Goal: Navigation & Orientation: Find specific page/section

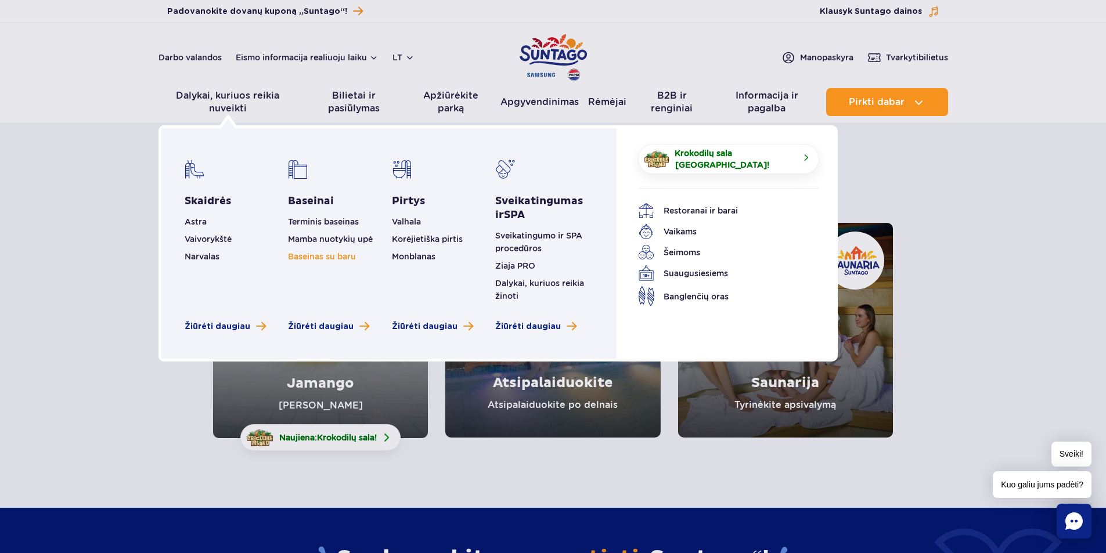
click at [331, 253] on font "Baseinas su baru" at bounding box center [322, 256] width 68 height 9
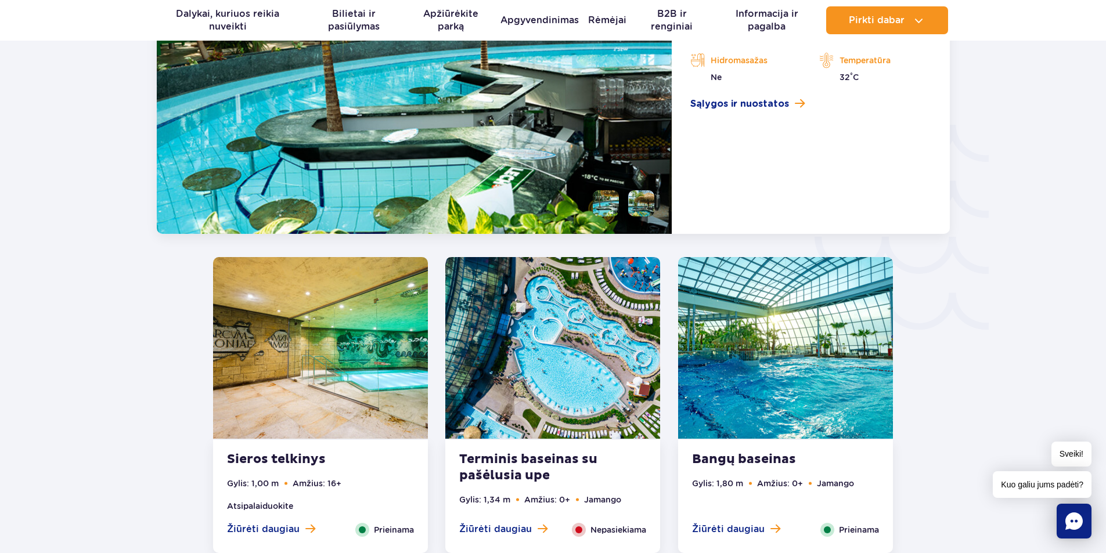
scroll to position [1892, 0]
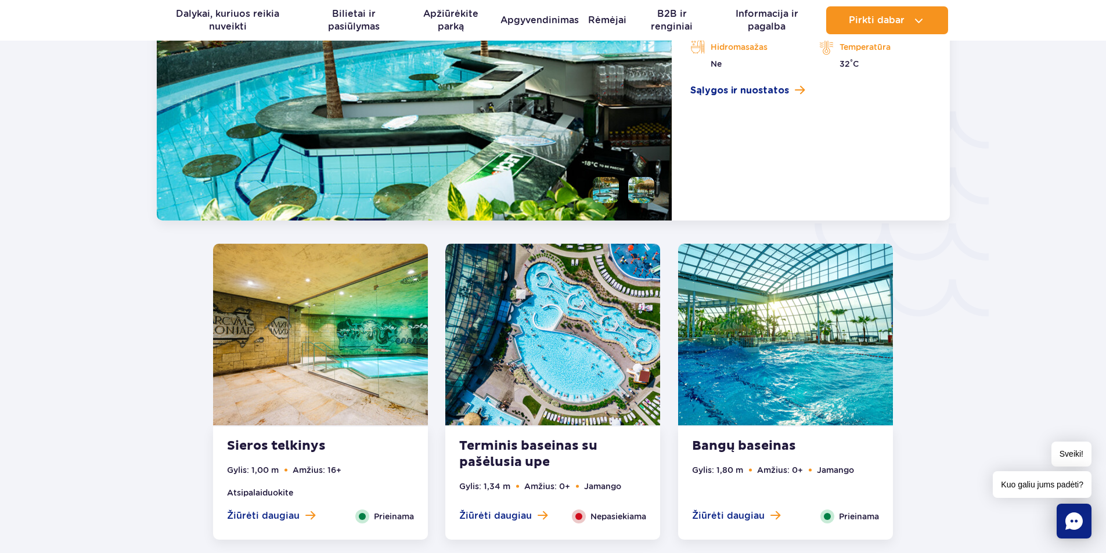
click at [752, 446] on font "Bangų baseinas" at bounding box center [744, 446] width 104 height 16
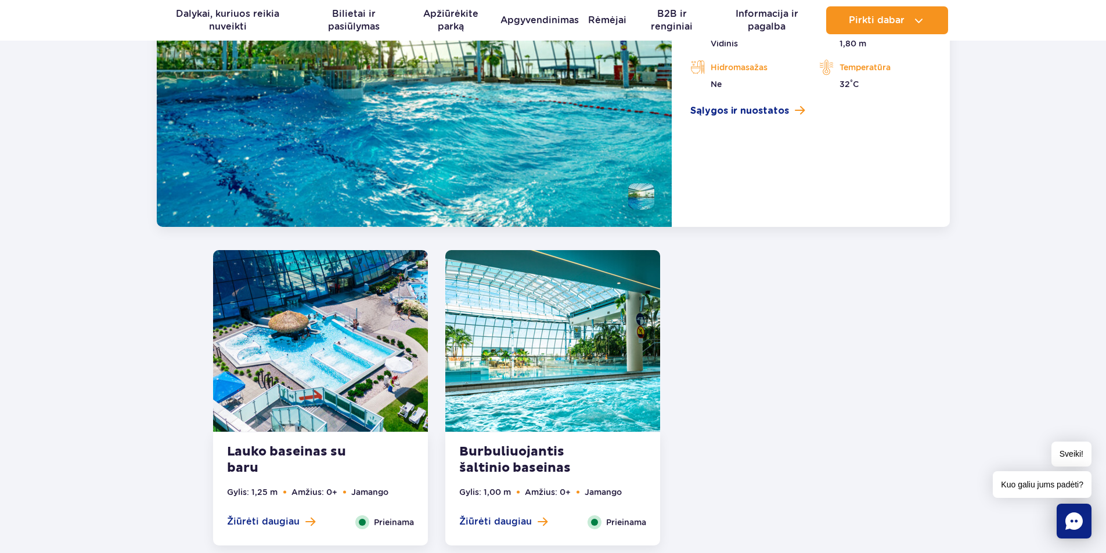
scroll to position [2211, 0]
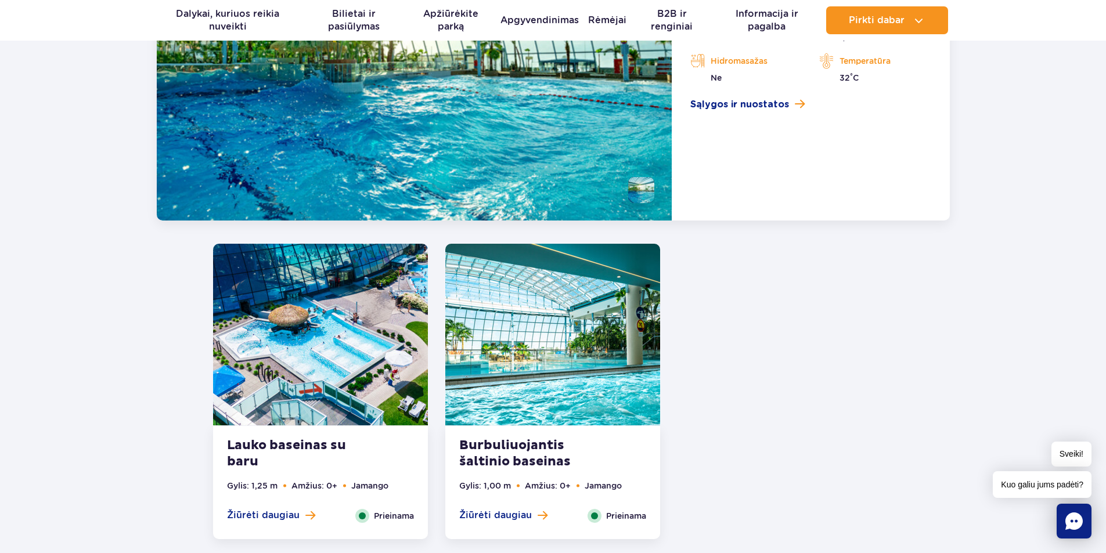
click at [563, 462] on font "Burbuliuojantis šaltinio baseinas" at bounding box center [514, 454] width 111 height 32
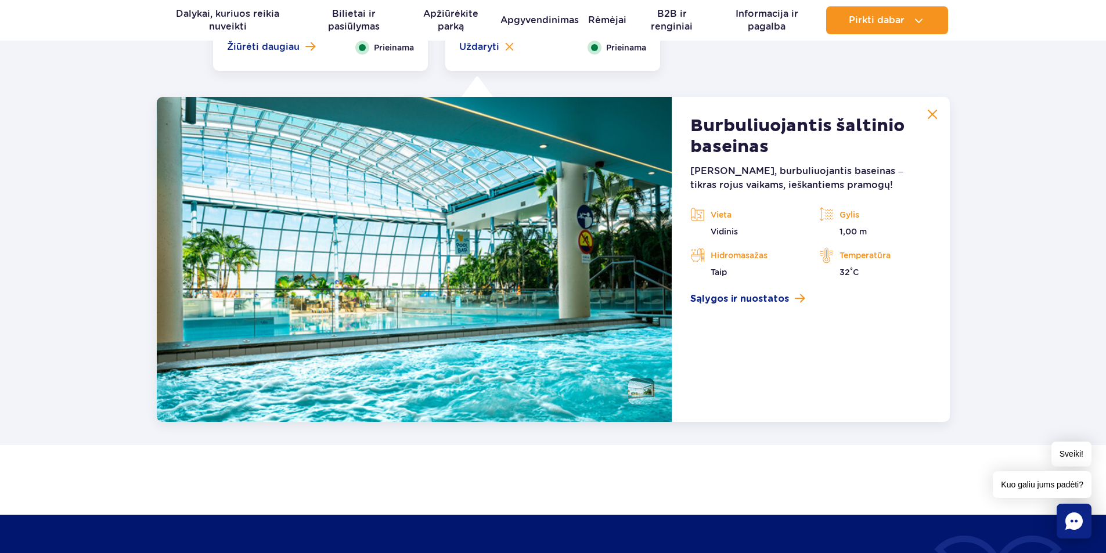
scroll to position [2356, 0]
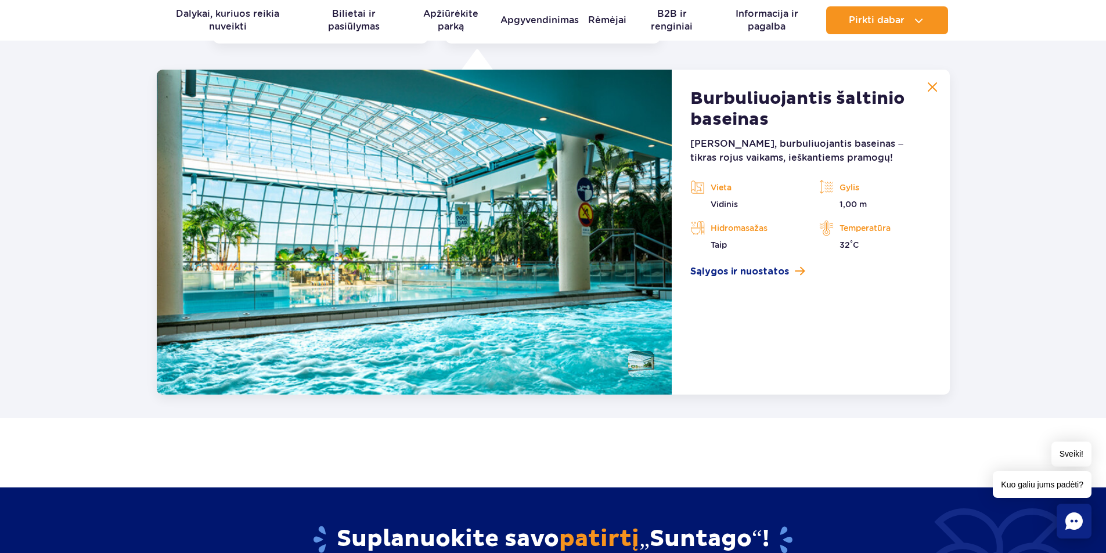
click at [928, 84] on img at bounding box center [932, 87] width 10 height 10
